Goal: Find specific page/section: Find specific page/section

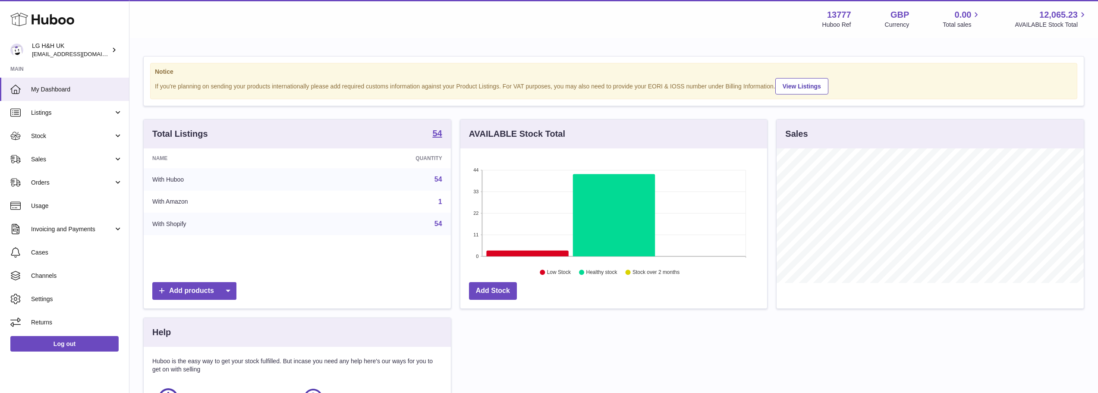
scroll to position [135, 307]
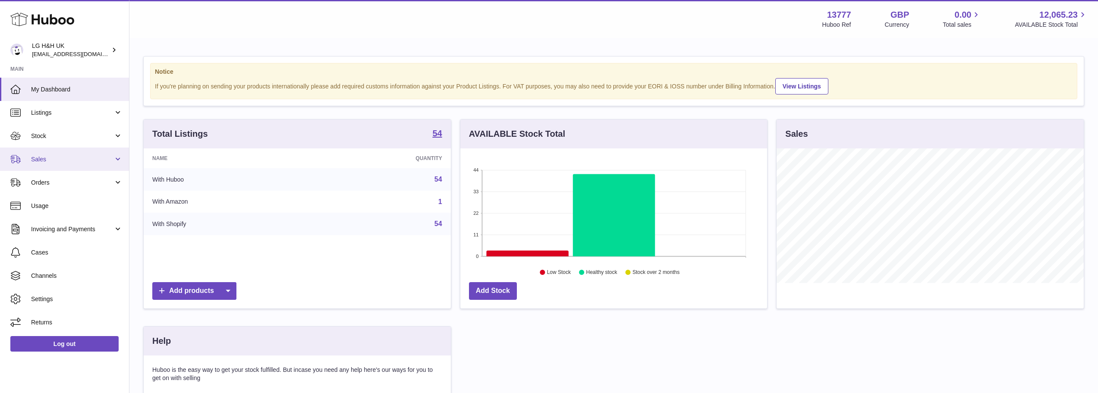
click at [54, 161] on span "Sales" at bounding box center [72, 159] width 82 height 8
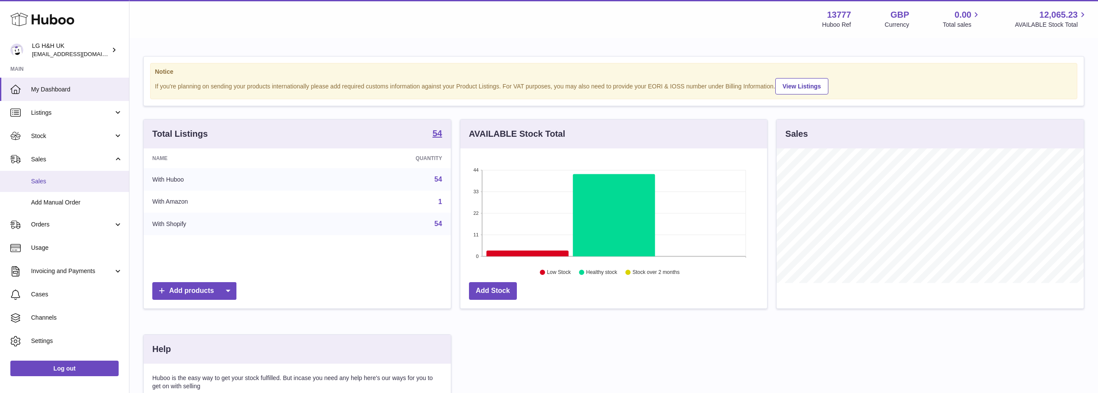
click at [52, 181] on span "Sales" at bounding box center [76, 181] width 91 height 8
